Goal: Task Accomplishment & Management: Use online tool/utility

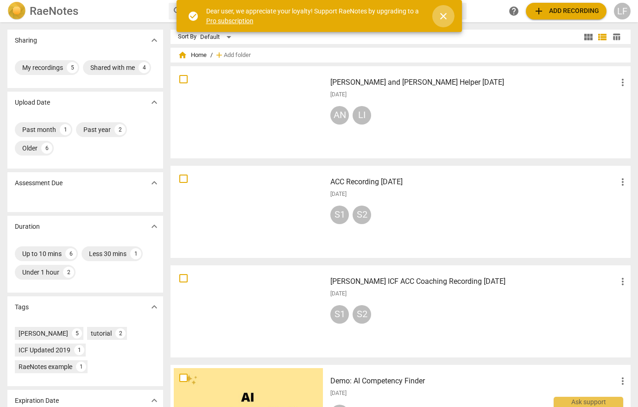
click at [446, 15] on span "close" at bounding box center [443, 16] width 11 height 11
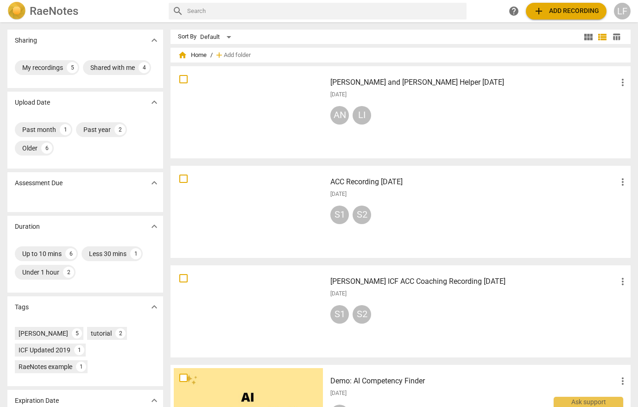
click at [544, 13] on span "add" at bounding box center [539, 11] width 11 height 11
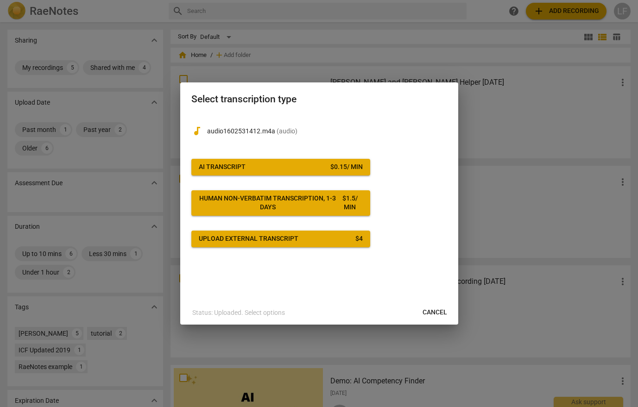
click at [280, 169] on span "AI Transcript $ 0.15 / min" at bounding box center [281, 167] width 164 height 9
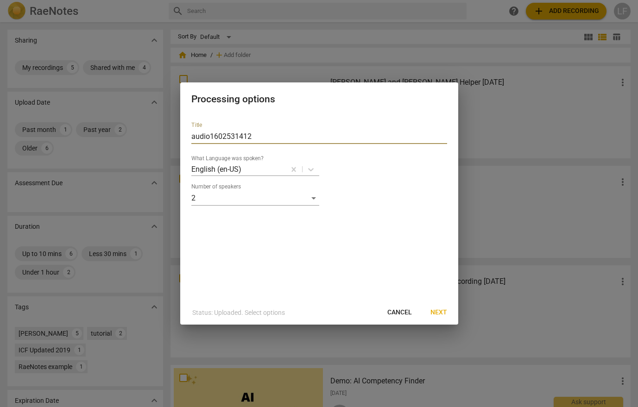
drag, startPoint x: 266, startPoint y: 138, endPoint x: 188, endPoint y: 130, distance: 78.3
click at [188, 130] on div "Title audio1602531412 What Language was spoken? English (en-US) Number of speak…" at bounding box center [319, 208] width 278 height 186
type input "[PERSON_NAME], [PERSON_NAME]"
click at [434, 313] on span "Next" at bounding box center [439, 312] width 17 height 9
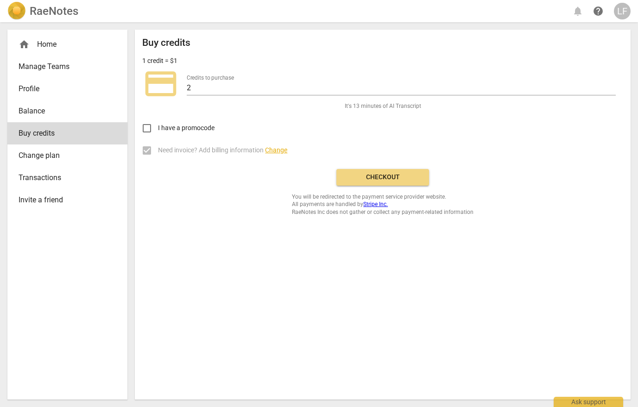
click at [385, 180] on span "Checkout" at bounding box center [383, 177] width 78 height 9
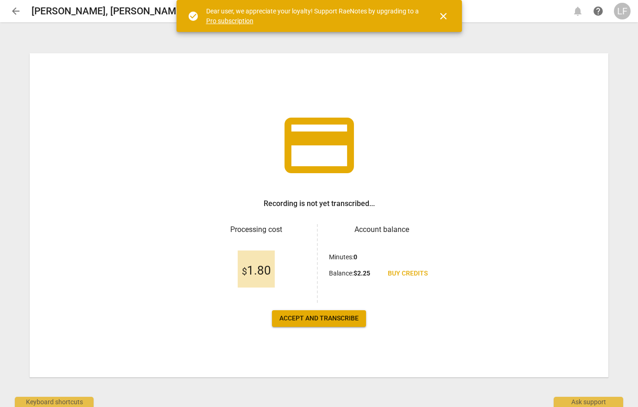
click at [448, 17] on span "close" at bounding box center [443, 16] width 11 height 11
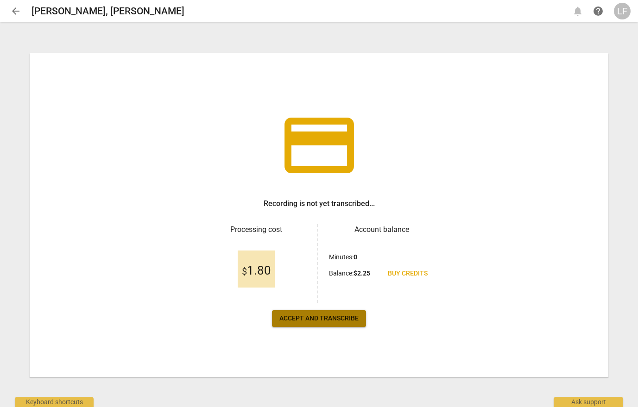
click at [316, 320] on span "Accept and transcribe" at bounding box center [319, 318] width 79 height 9
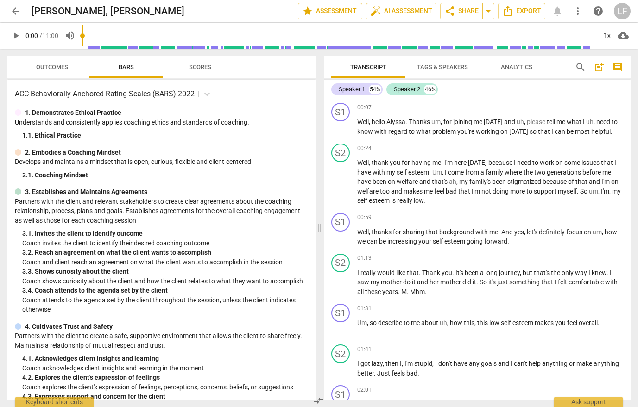
click at [463, 66] on span "Tags & Speakers" at bounding box center [442, 67] width 51 height 7
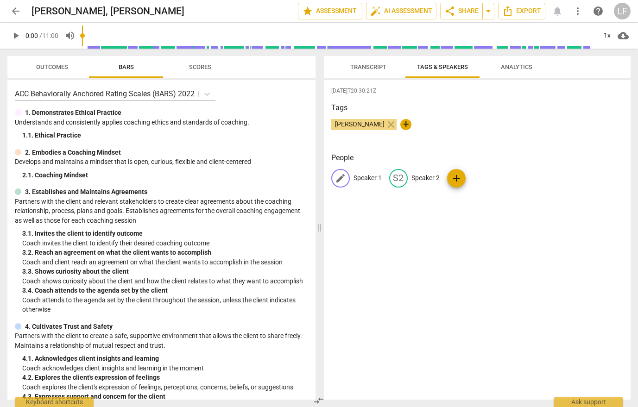
click at [335, 177] on span "edit" at bounding box center [340, 178] width 11 height 11
type input "[PERSON_NAME]"
click at [426, 221] on div "2025-10-15T20:30:21Z Tags Liz Firmstone close + People edit Liz delete S2 Speak…" at bounding box center [477, 240] width 307 height 320
click at [451, 180] on div "LI Liz S2 Speaker 2 add" at bounding box center [477, 182] width 293 height 26
click at [414, 181] on span "edit" at bounding box center [419, 178] width 11 height 11
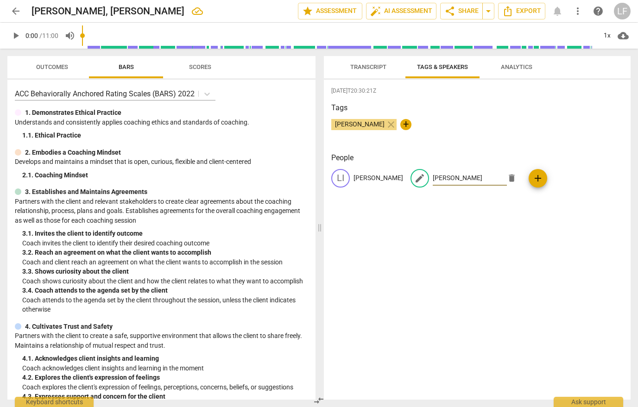
type input "Angela"
click at [367, 212] on div "2025-10-15T20:30:21Z Tags Liz Firmstone close + People LI Liz edit Angela delet…" at bounding box center [477, 240] width 307 height 320
click at [365, 69] on span "Transcript" at bounding box center [368, 67] width 36 height 7
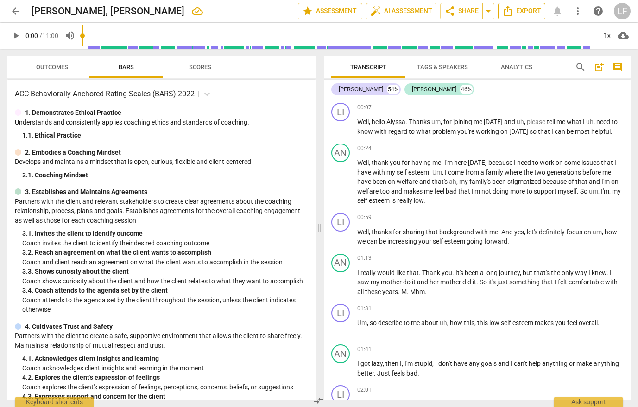
click at [516, 13] on span "Export" at bounding box center [522, 11] width 39 height 11
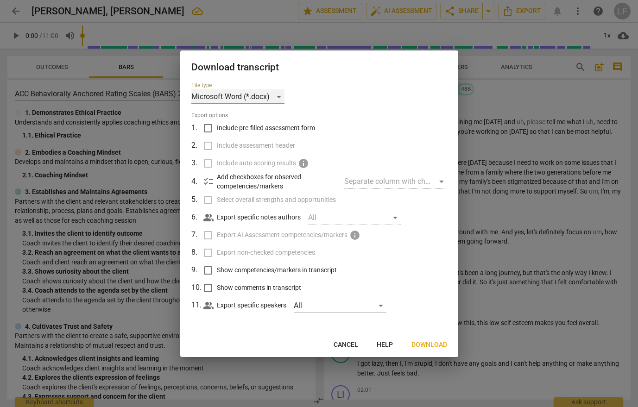
click at [253, 99] on div "Microsoft Word (*.docx)" at bounding box center [237, 96] width 93 height 15
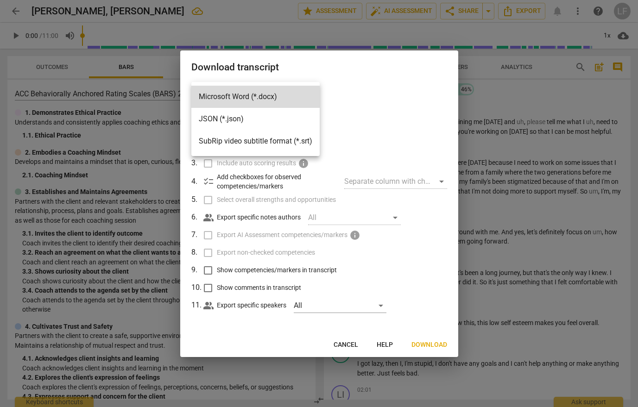
click at [356, 102] on div at bounding box center [319, 203] width 638 height 407
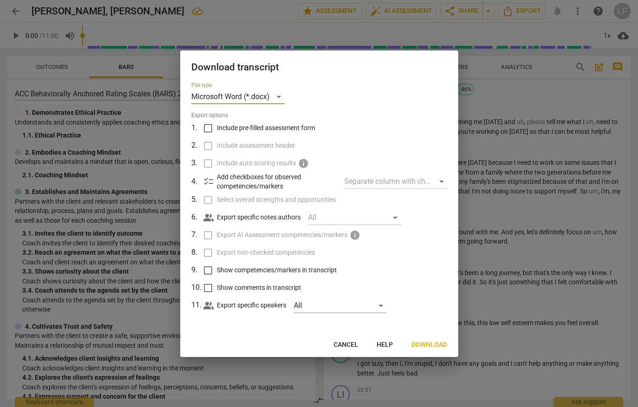
click at [427, 344] on span "Download" at bounding box center [430, 345] width 36 height 9
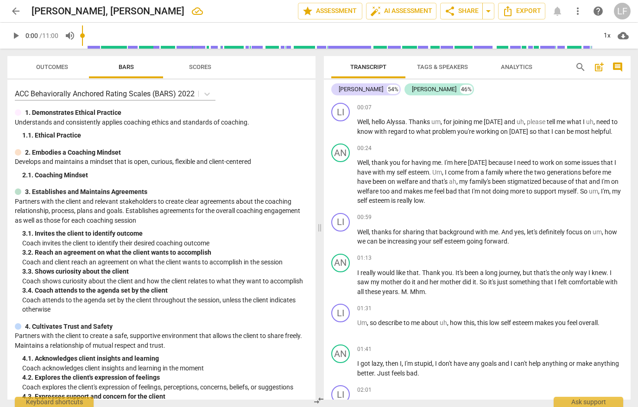
click at [618, 13] on div "LF" at bounding box center [622, 11] width 17 height 17
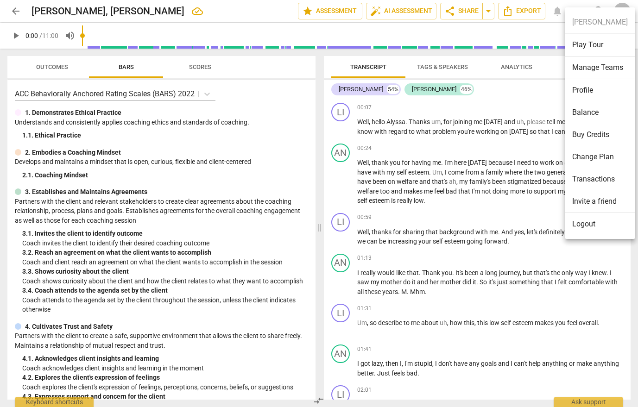
click at [584, 227] on li "Logout" at bounding box center [600, 224] width 70 height 22
